Goal: Find contact information: Find contact information

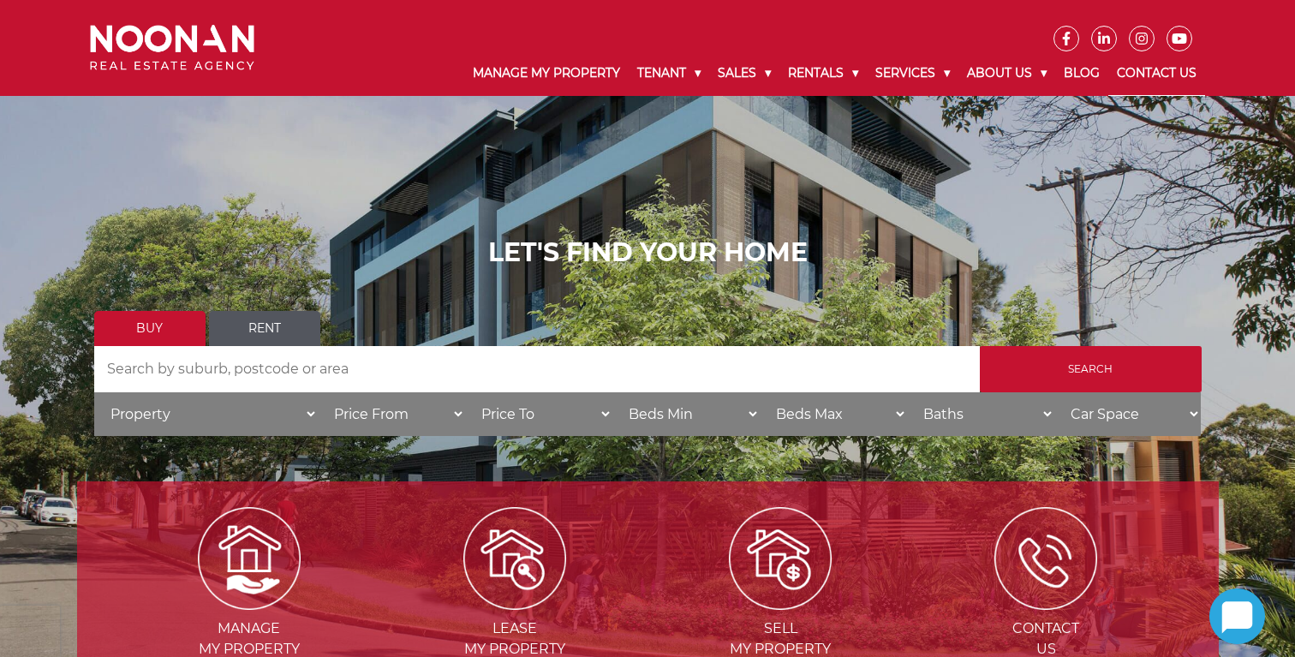
click at [1160, 74] on link "Contact Us" at bounding box center [1156, 73] width 97 height 45
click at [1198, 72] on link "Contact Us" at bounding box center [1156, 73] width 97 height 45
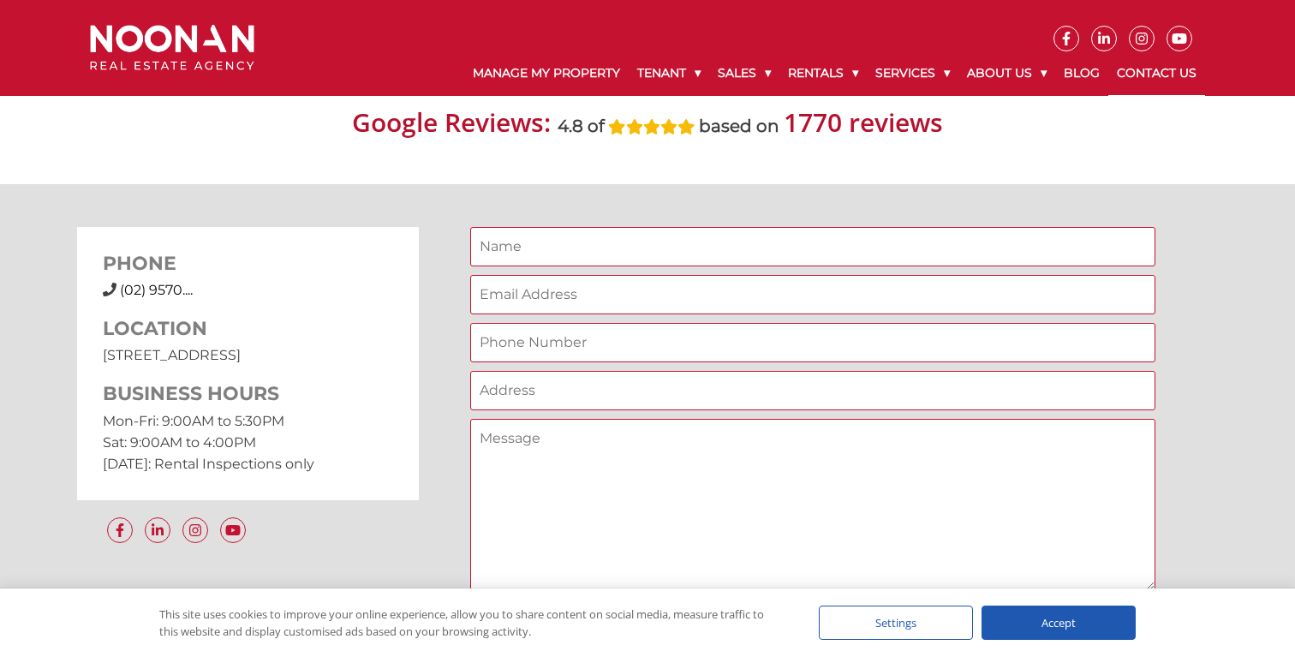
scroll to position [1265, 0]
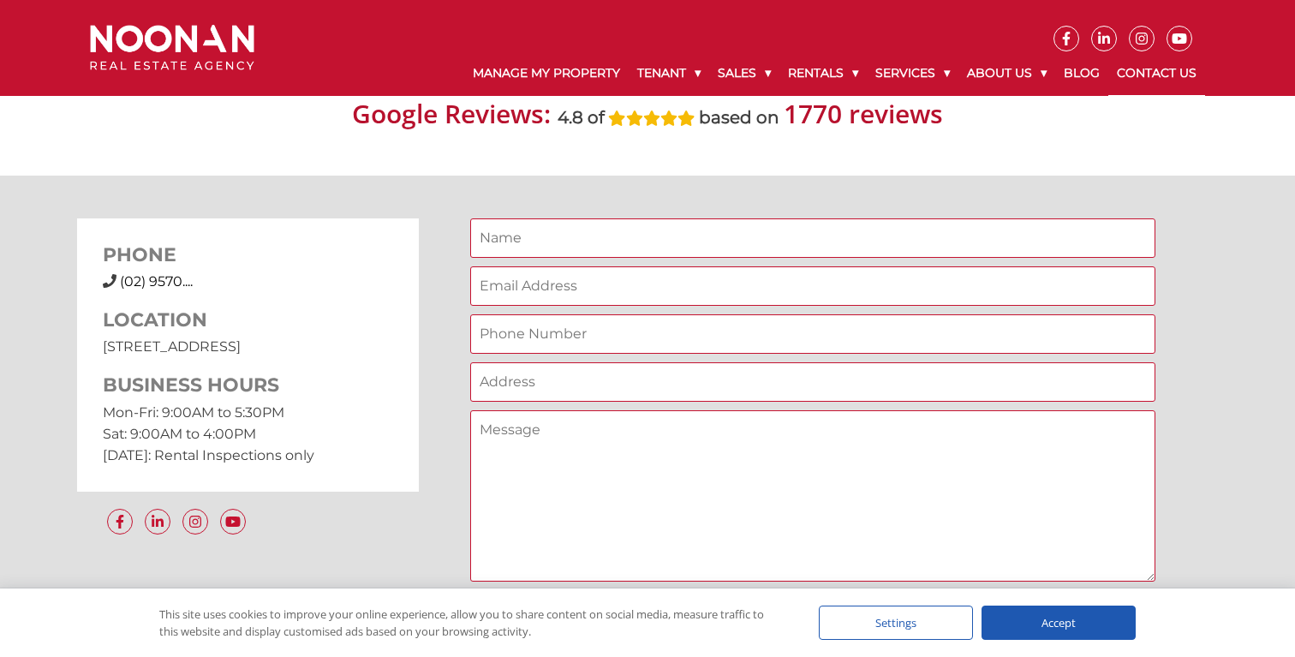
drag, startPoint x: 333, startPoint y: 343, endPoint x: 65, endPoint y: 338, distance: 268.1
click at [65, 338] on div "PHONE (02) 9570 9999 (02) 9570.... LOCATION 31 Morts Road Mortdale NSW 2223 BUS…" at bounding box center [647, 421] width 1295 height 491
copy p "31 Morts Road Mortdale NSW 2223"
